Goal: Task Accomplishment & Management: Complete application form

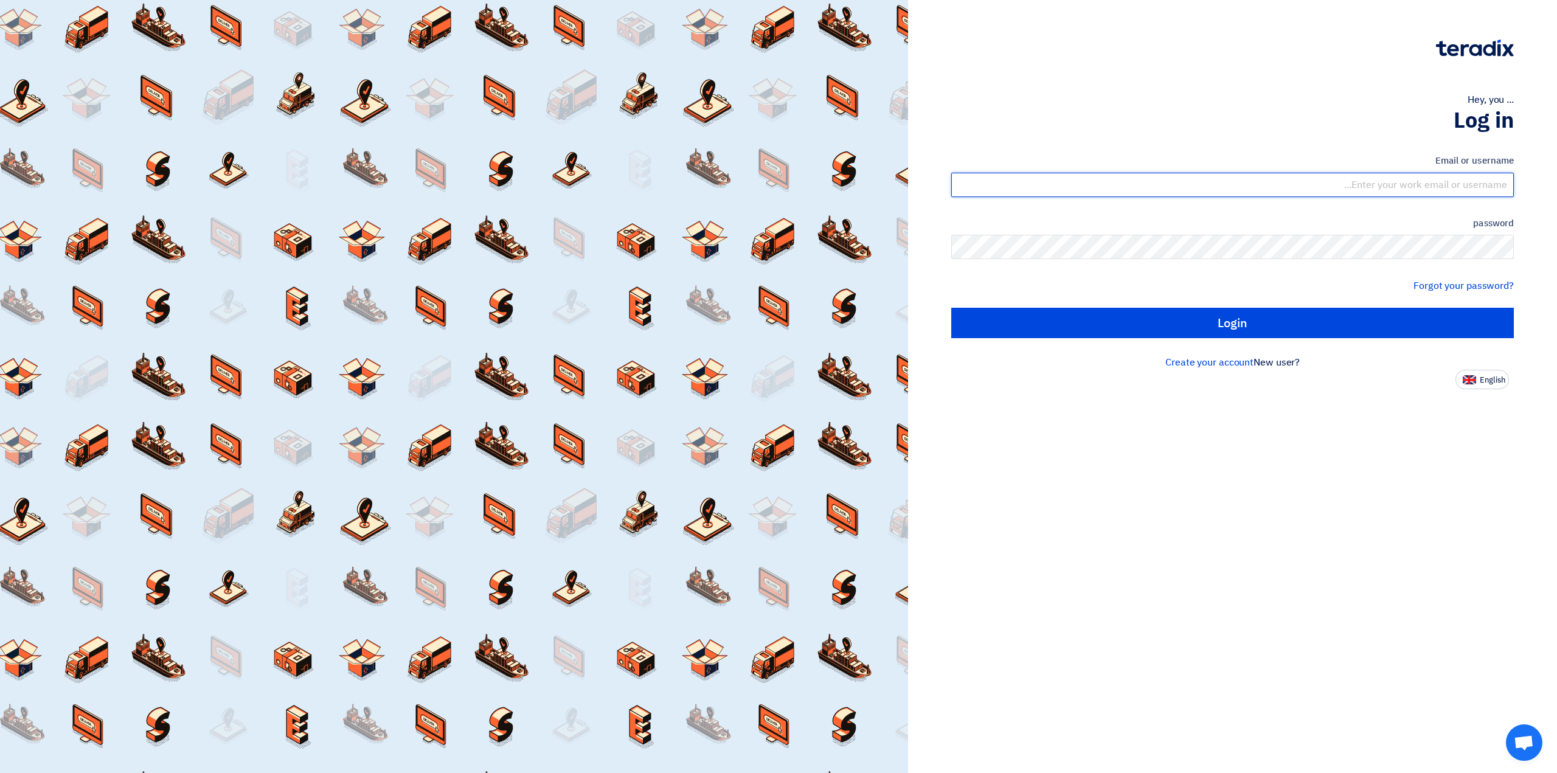
click at [1452, 181] on input "text" at bounding box center [1232, 185] width 563 height 24
type input "[EMAIL_ADDRESS][PERSON_NAME][DOMAIN_NAME]"
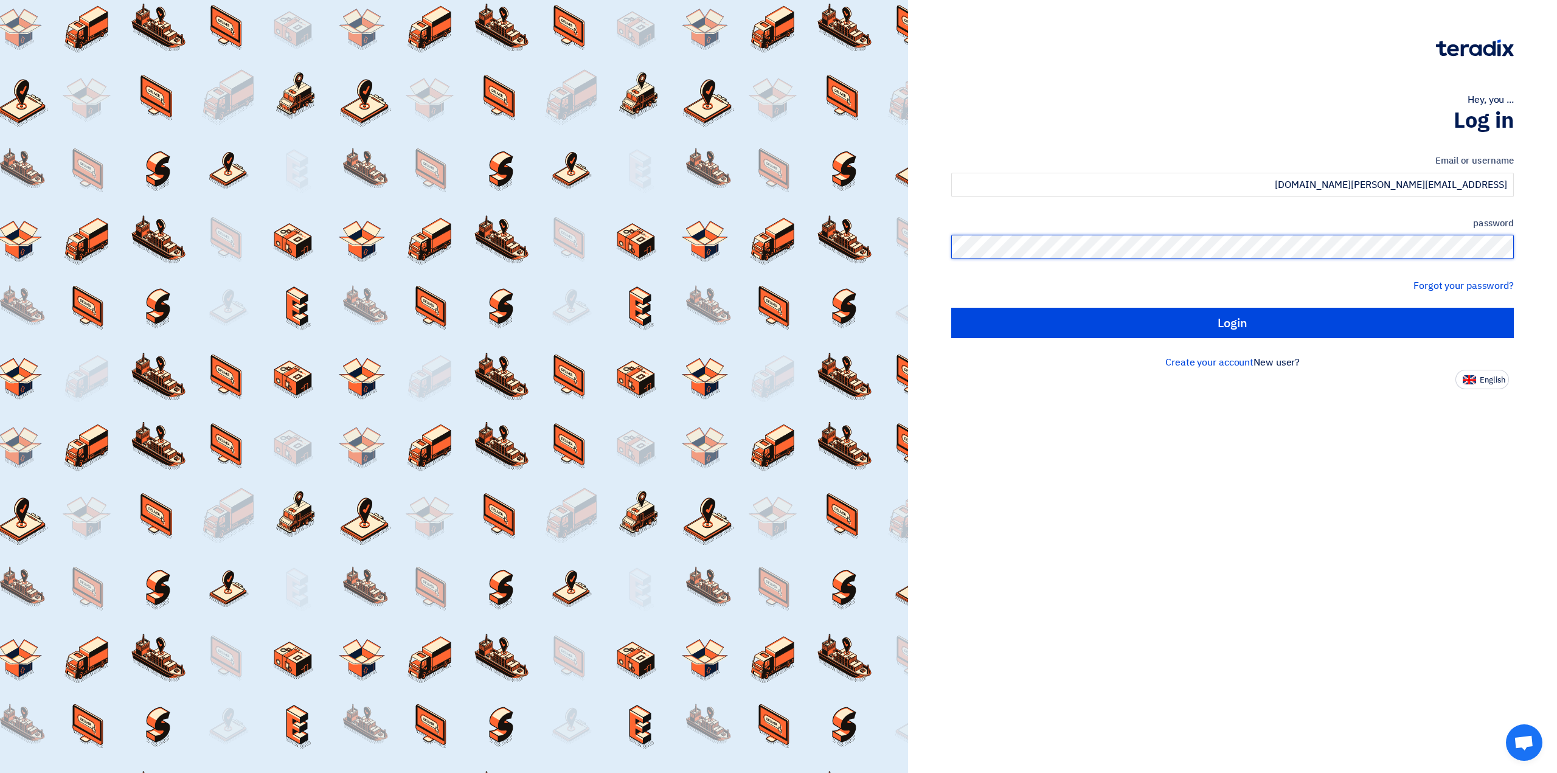
click at [951, 308] on input "Login" at bounding box center [1232, 323] width 563 height 30
type input "Sign in"
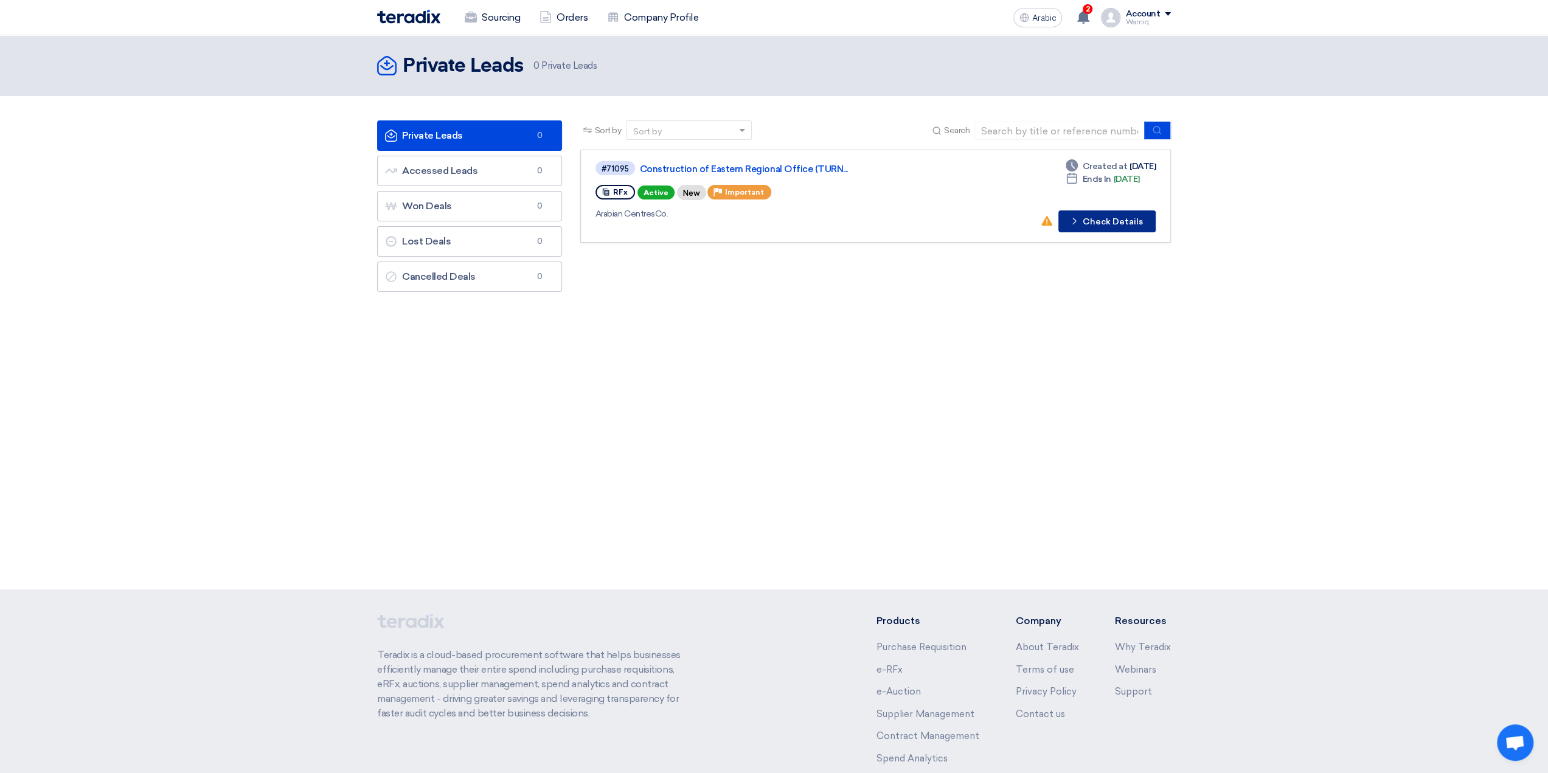
click at [1102, 221] on font "Check Details" at bounding box center [1113, 222] width 60 height 10
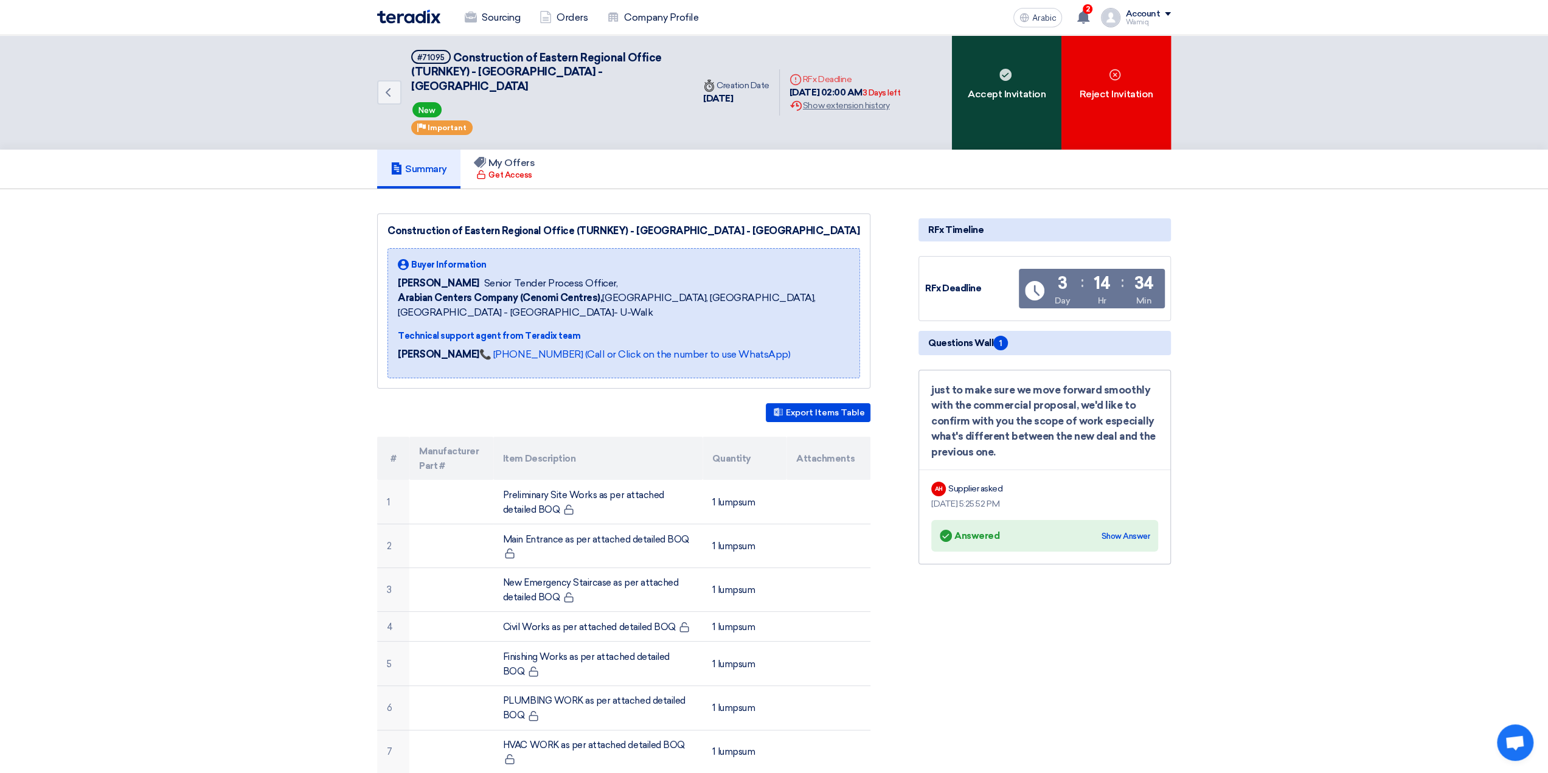
click at [999, 95] on div "Accept Invitation" at bounding box center [1006, 92] width 109 height 114
